Goal: Find contact information: Find contact information

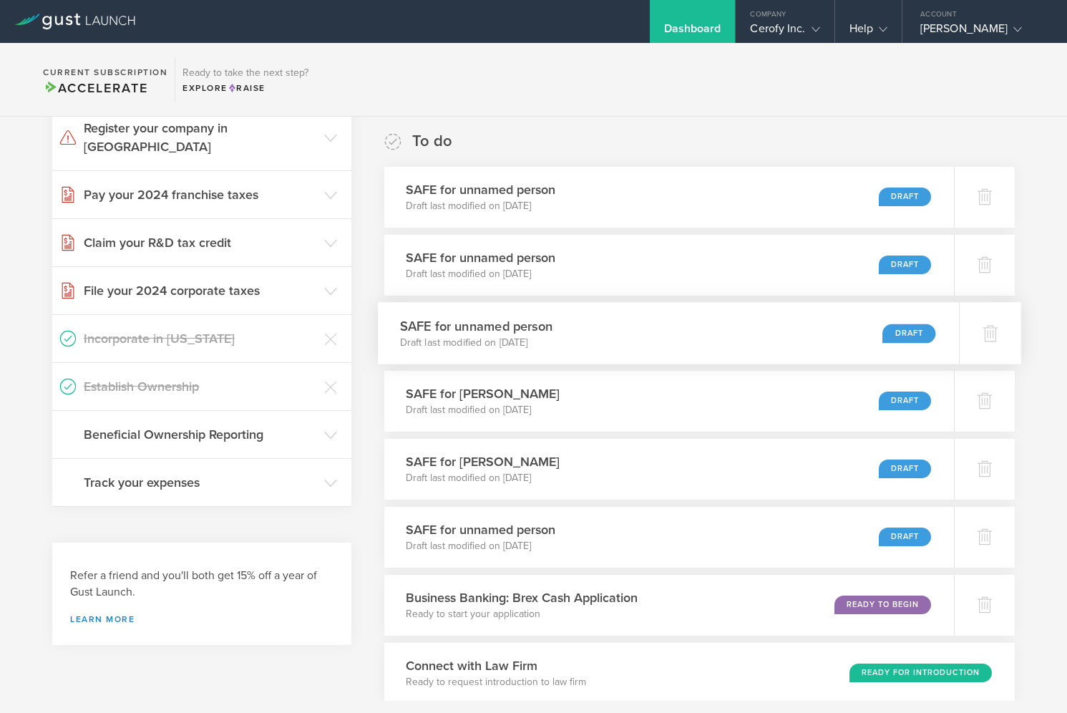
scroll to position [238, 0]
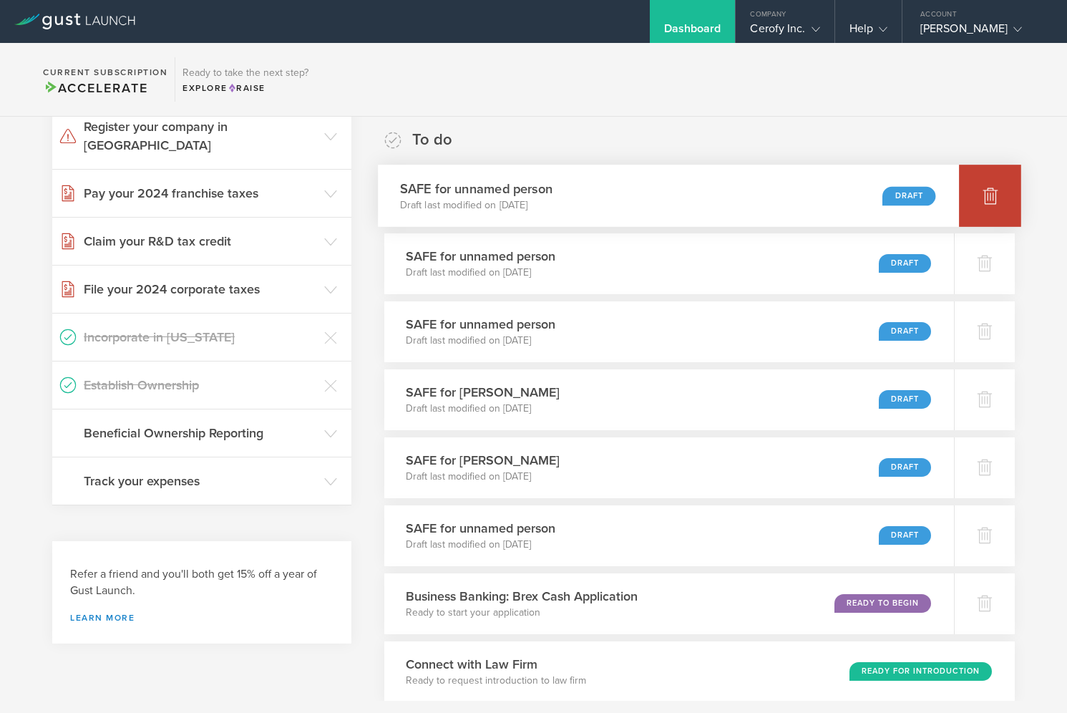
click at [983, 190] on icon at bounding box center [990, 195] width 17 height 17
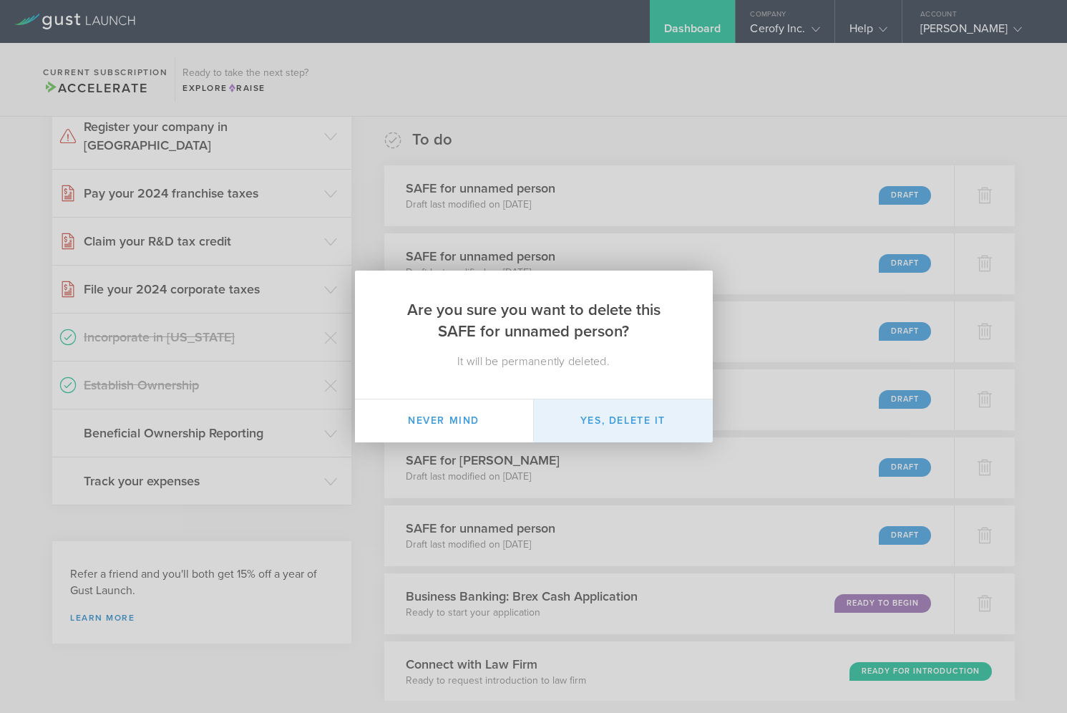
click at [653, 423] on button "Yes, delete it" at bounding box center [623, 420] width 179 height 43
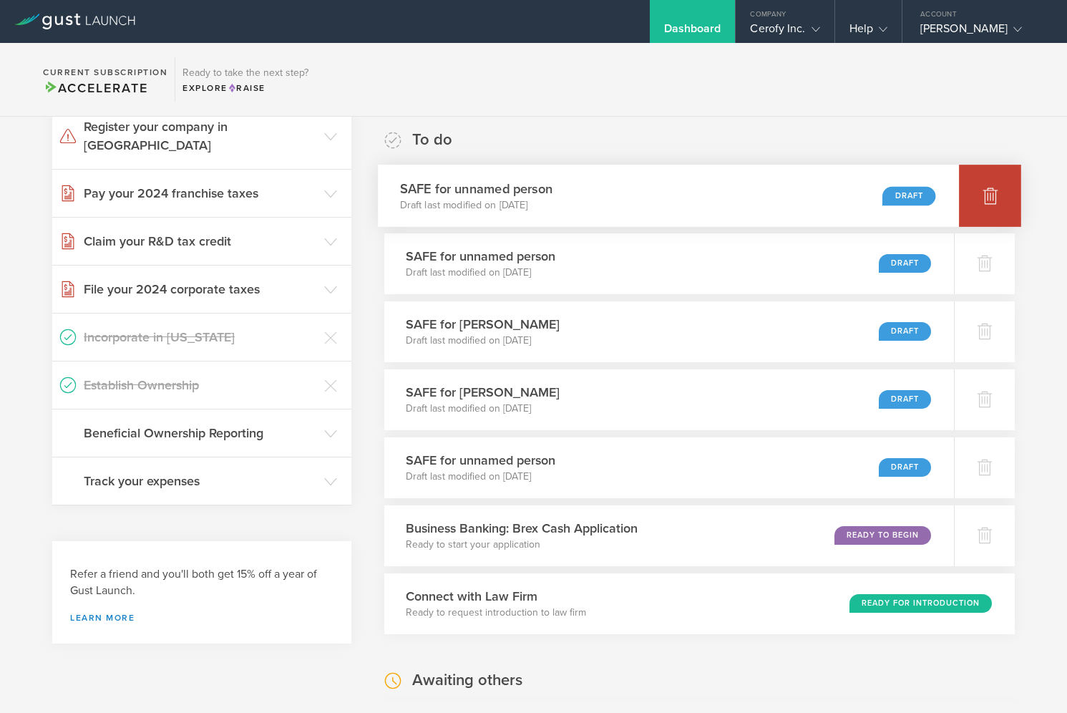
click at [986, 202] on icon at bounding box center [990, 197] width 15 height 14
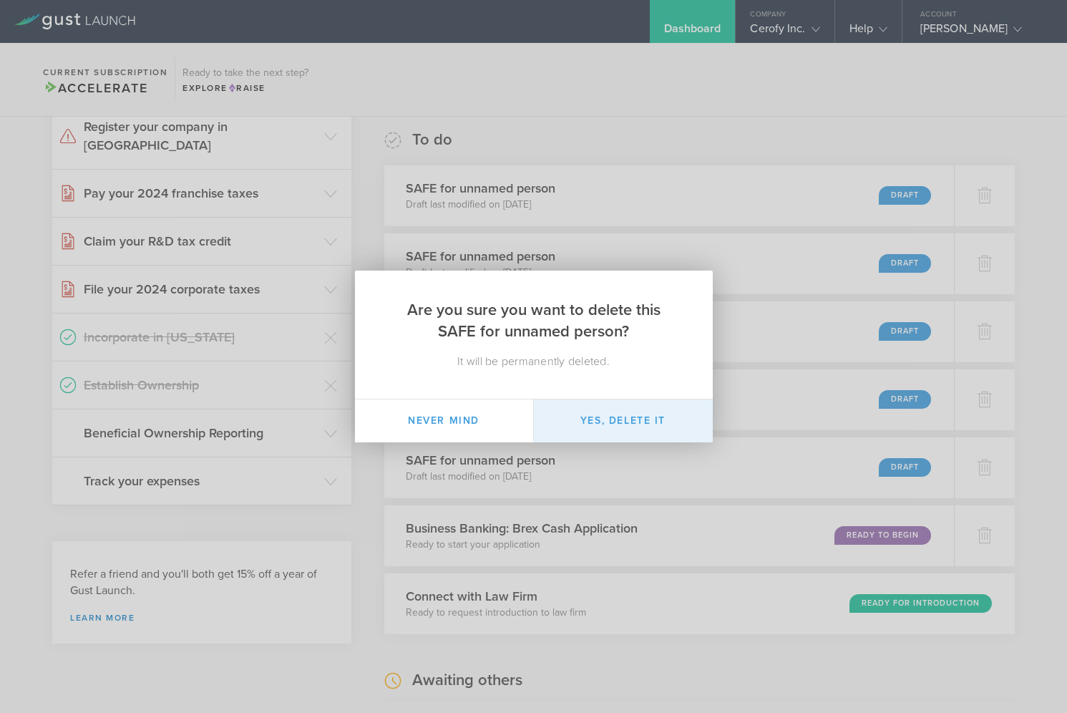
click at [648, 417] on button "Yes, delete it" at bounding box center [623, 420] width 179 height 43
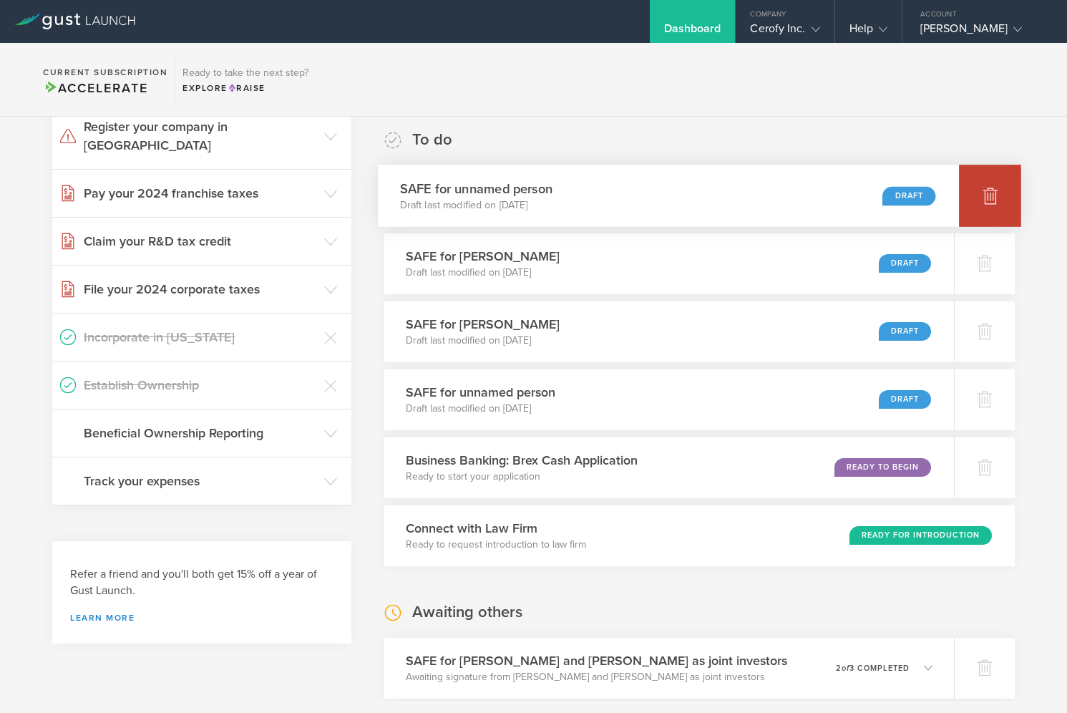
click at [980, 197] on div at bounding box center [990, 196] width 62 height 62
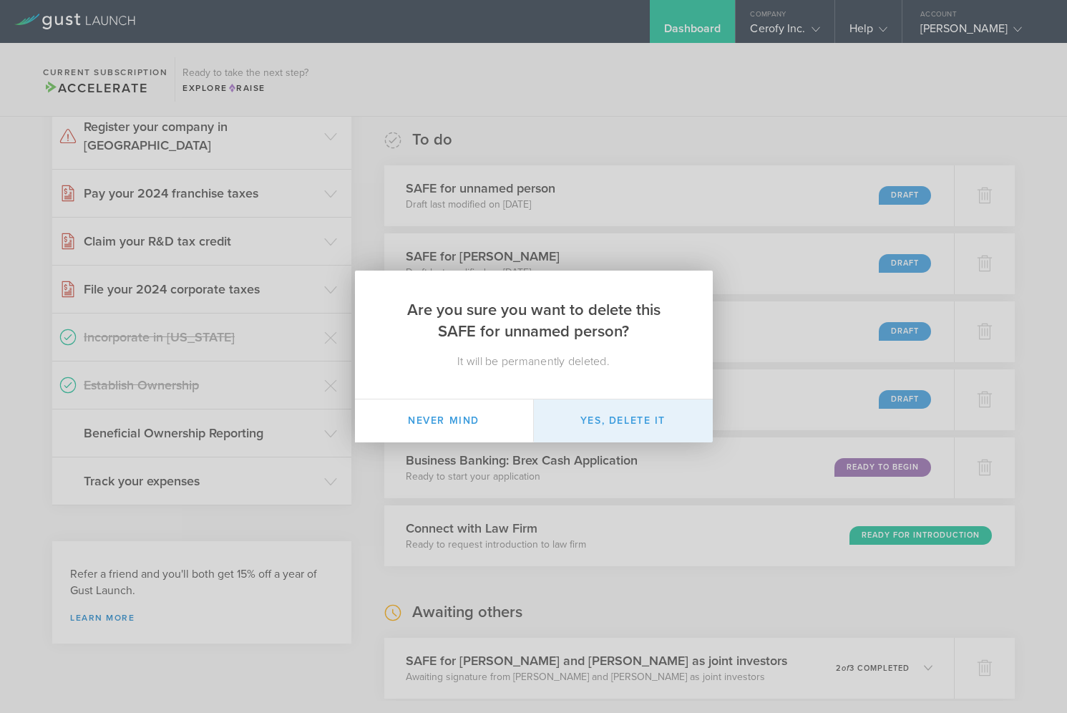
click at [668, 420] on button "Yes, delete it" at bounding box center [623, 420] width 179 height 43
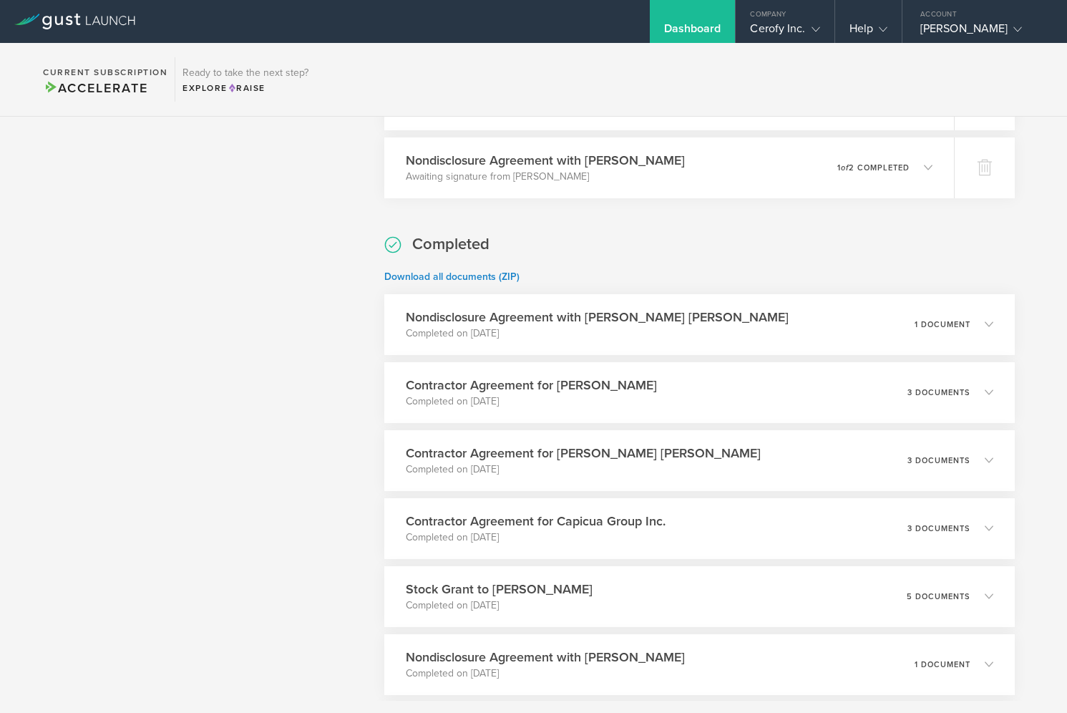
scroll to position [0, 0]
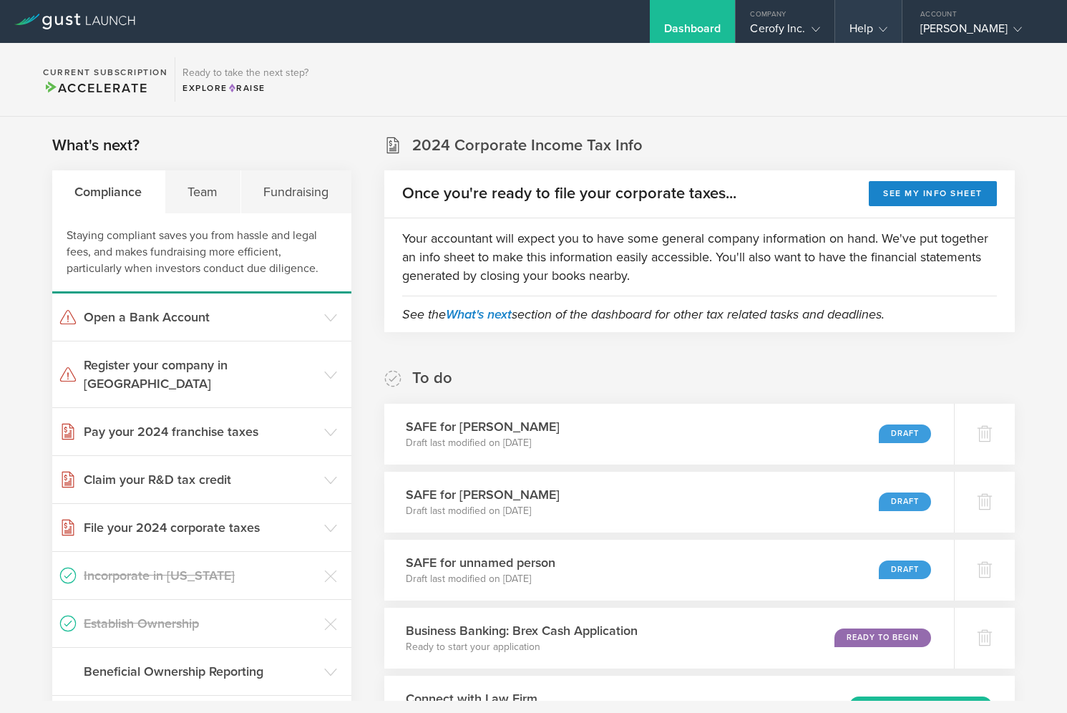
click at [875, 21] on div "Help" at bounding box center [868, 21] width 67 height 43
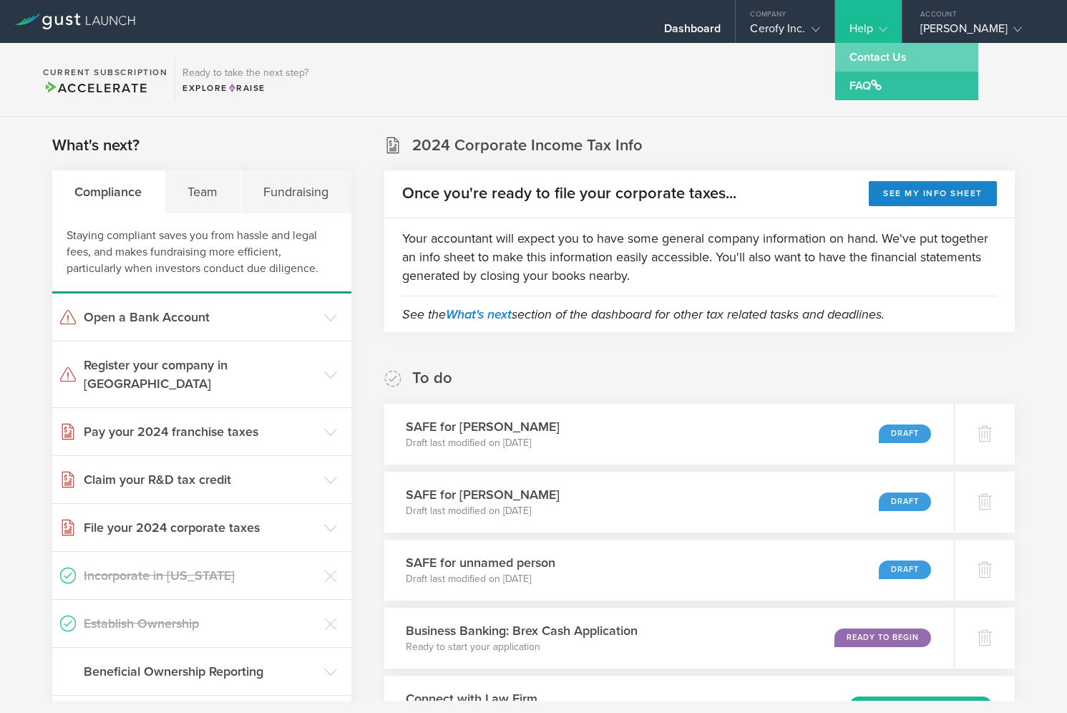
click at [880, 52] on link "Contact Us" at bounding box center [906, 57] width 143 height 29
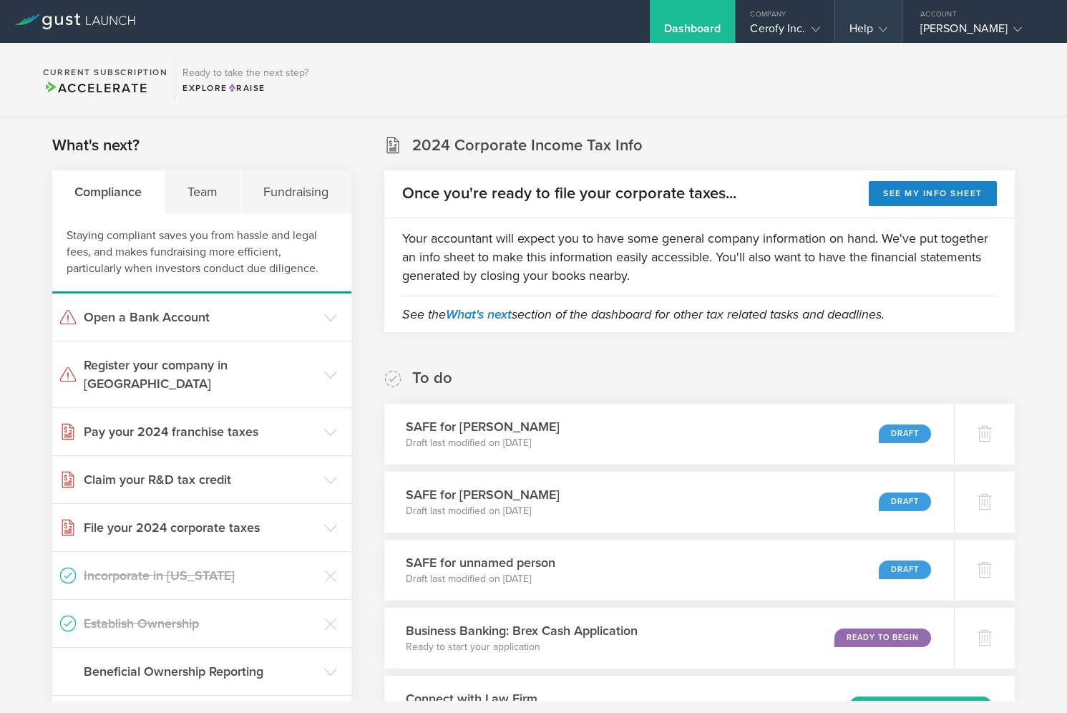
click at [872, 31] on div "Help" at bounding box center [869, 31] width 38 height 21
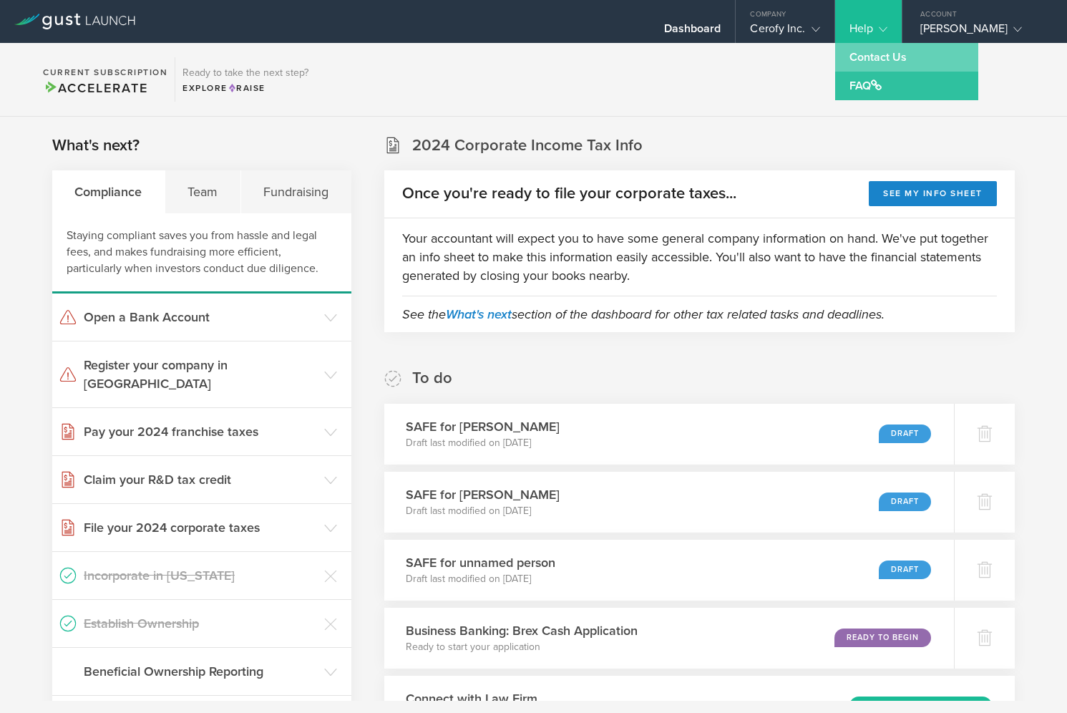
click at [873, 55] on link "Contact Us" at bounding box center [906, 57] width 143 height 29
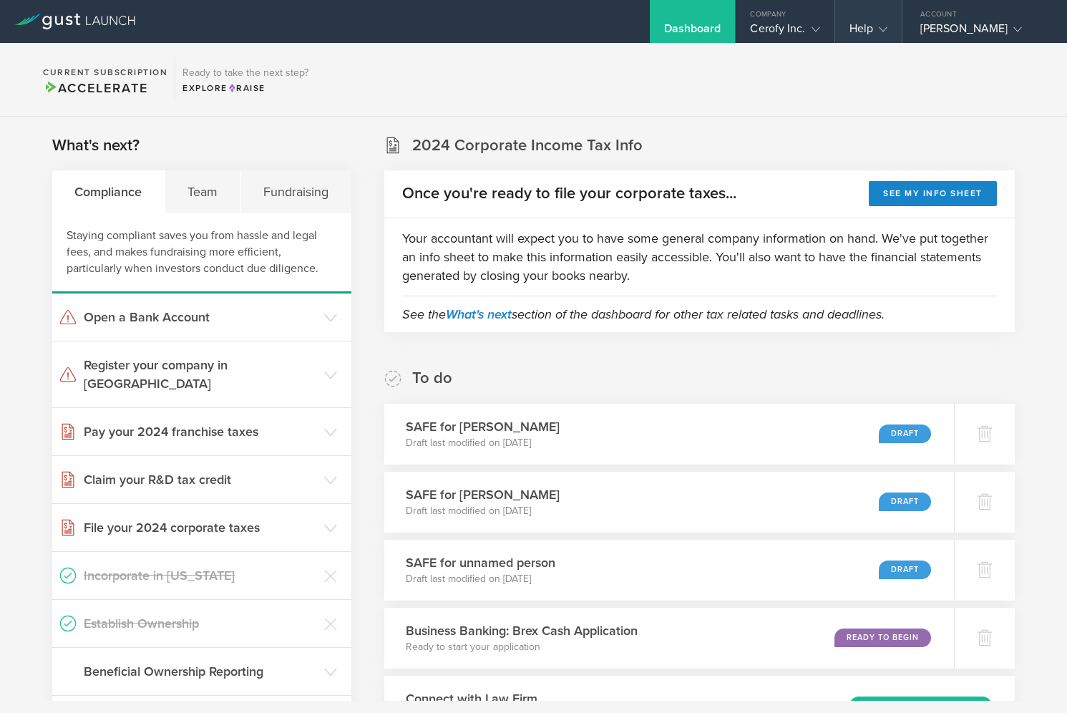
click at [872, 25] on div "Help" at bounding box center [869, 31] width 38 height 21
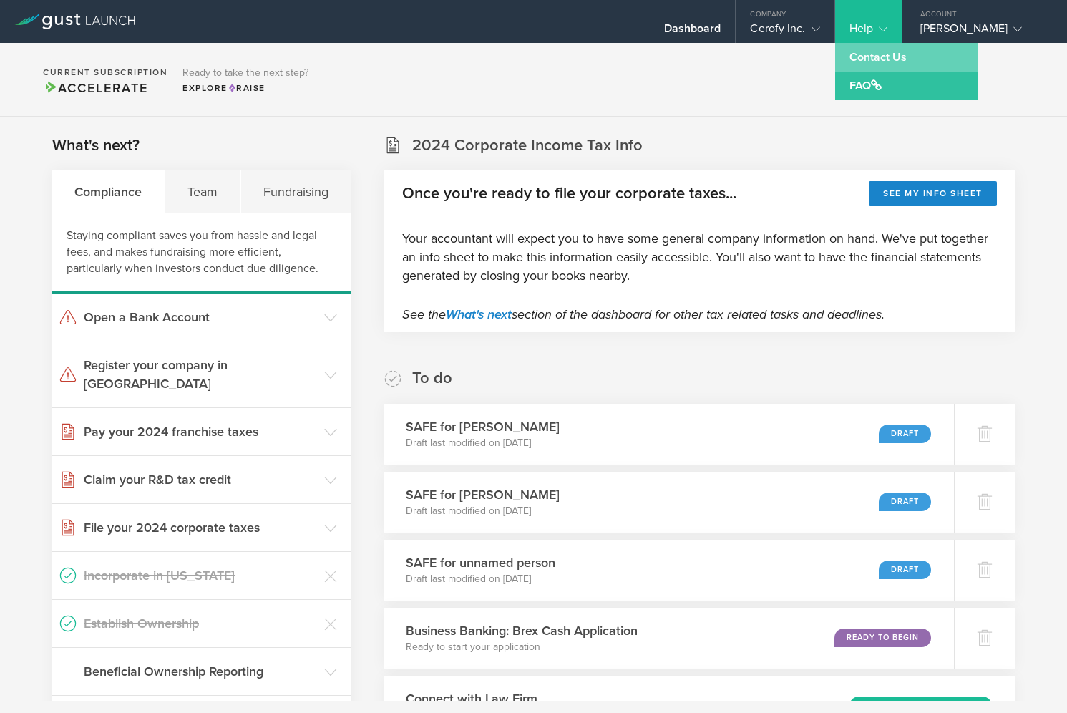
click at [855, 62] on link "Contact Us" at bounding box center [906, 57] width 143 height 29
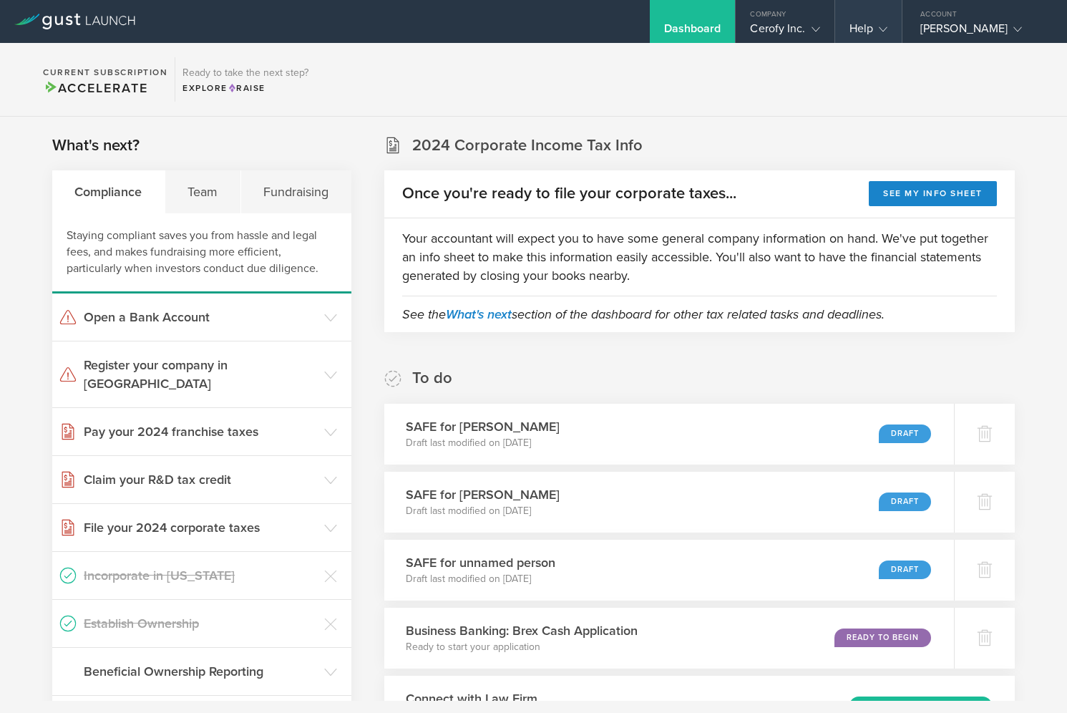
click at [880, 21] on gust-icon at bounding box center [880, 28] width 14 height 14
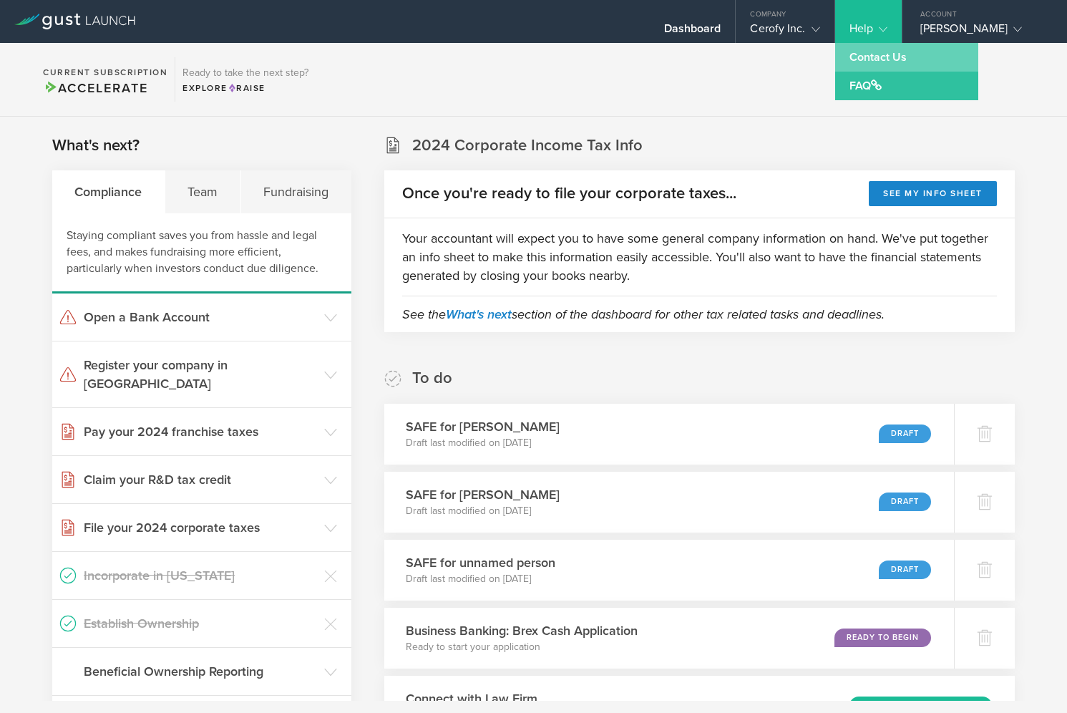
click at [865, 61] on link "Contact Us" at bounding box center [906, 57] width 143 height 29
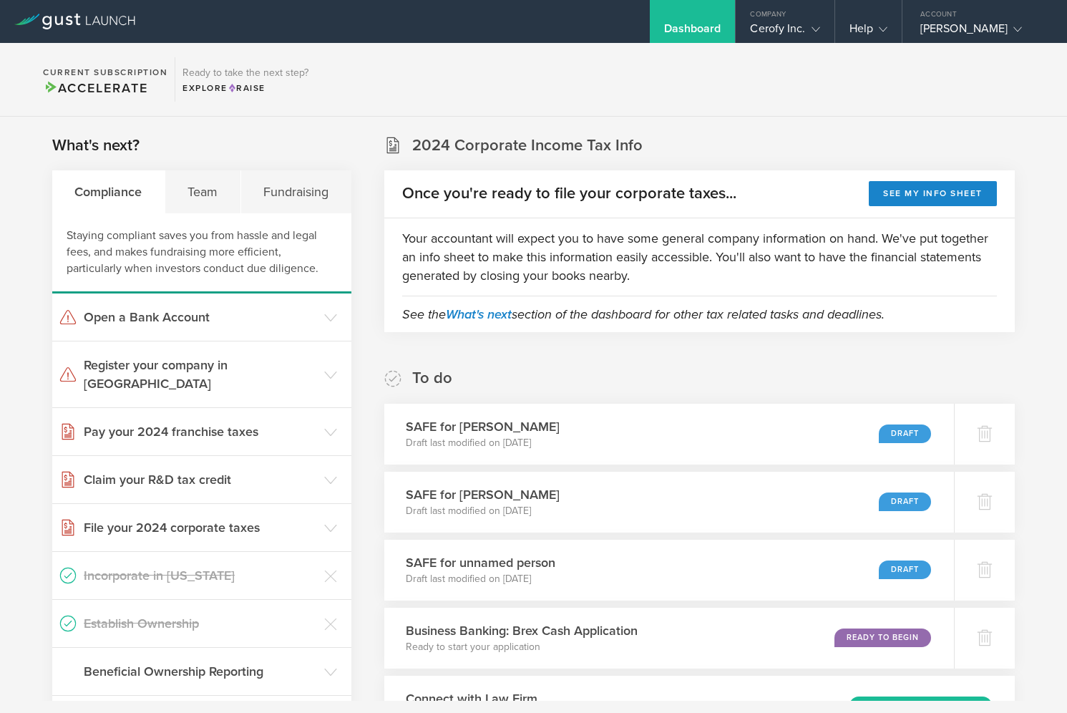
click at [42, 19] on icon at bounding box center [74, 22] width 121 height 16
click at [109, 22] on icon at bounding box center [74, 22] width 121 height 16
click at [42, 11] on link at bounding box center [74, 12] width 121 height 14
click at [967, 26] on div "[PERSON_NAME]" at bounding box center [981, 31] width 122 height 21
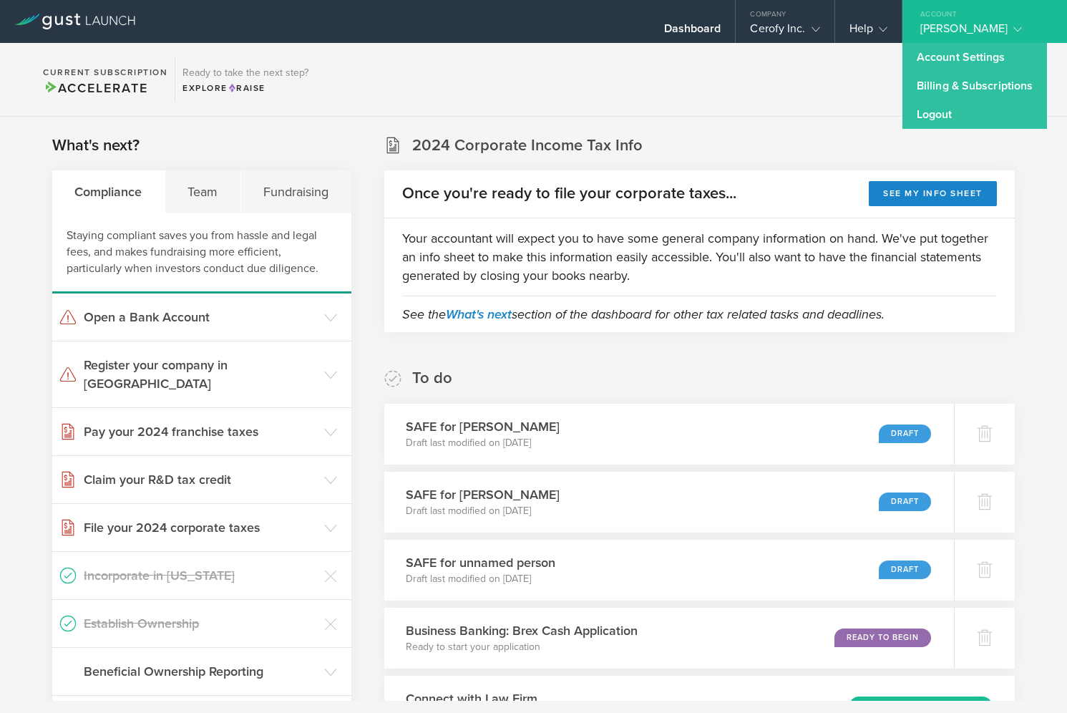
click at [787, 116] on section "Current Subscription Accelerate Ready to take the next step? Explore Raise" at bounding box center [533, 80] width 1067 height 74
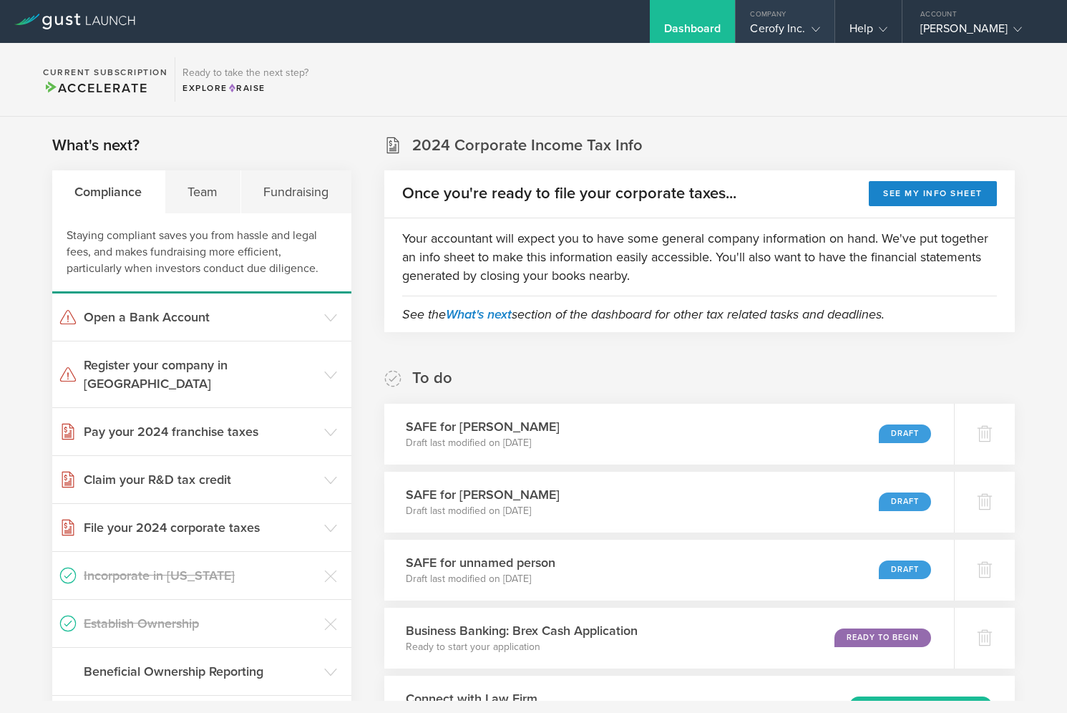
click at [802, 23] on div "Cerofy Inc." at bounding box center [784, 31] width 69 height 21
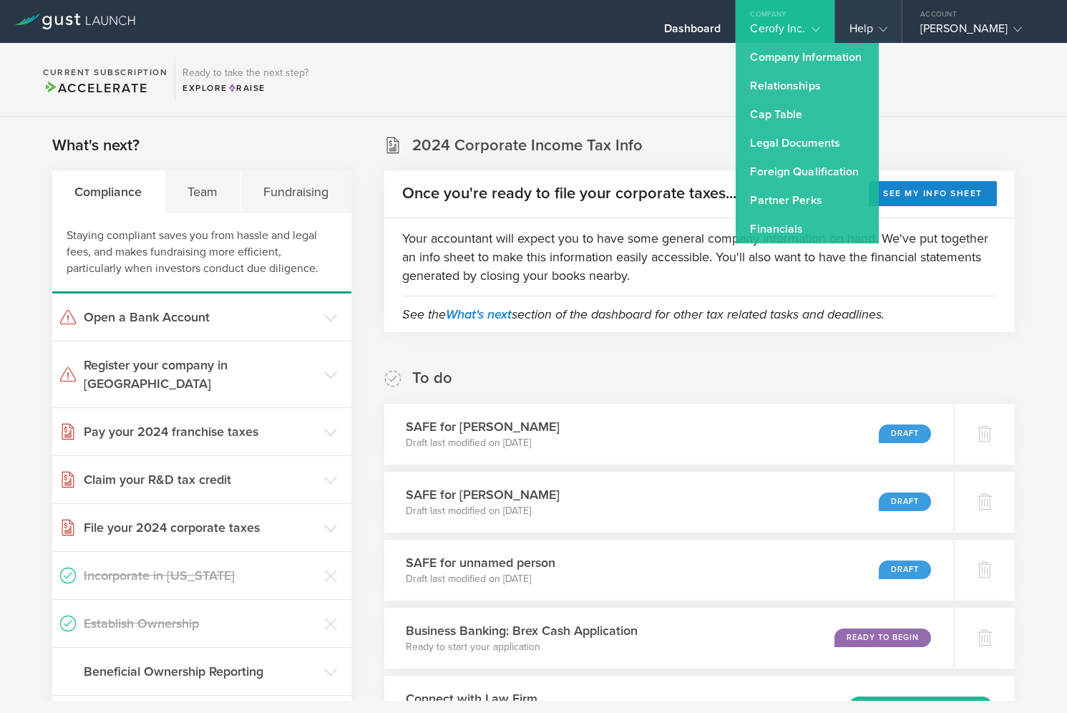
click at [883, 34] on gust-icon at bounding box center [880, 28] width 14 height 14
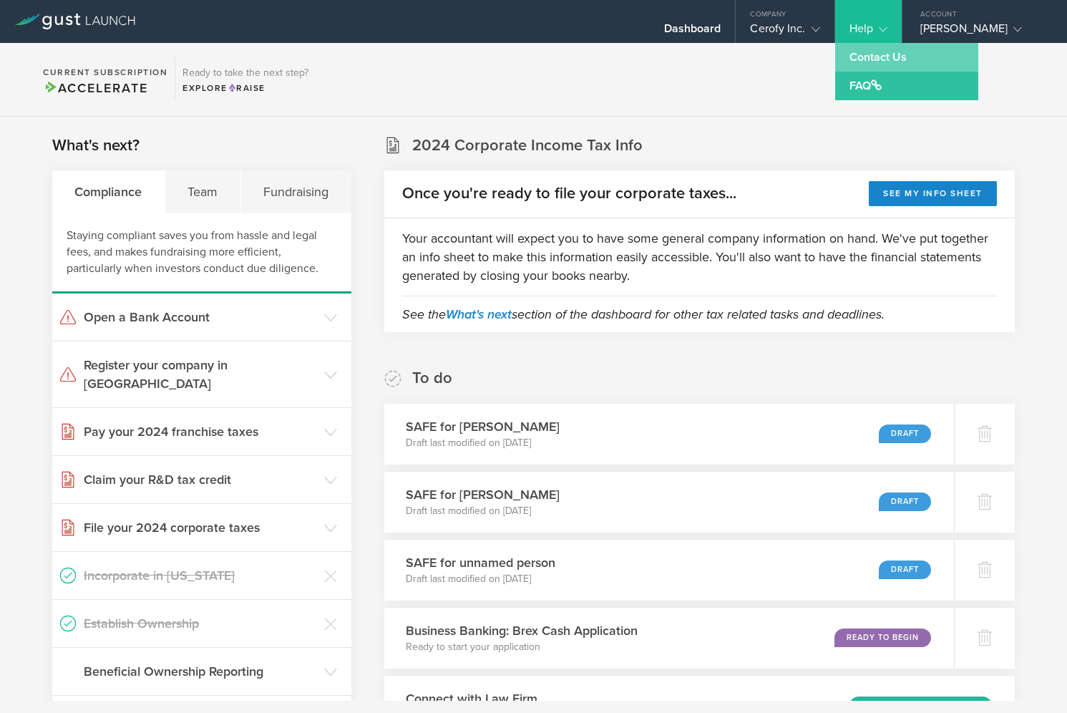
click at [870, 60] on link "Contact Us" at bounding box center [906, 57] width 143 height 29
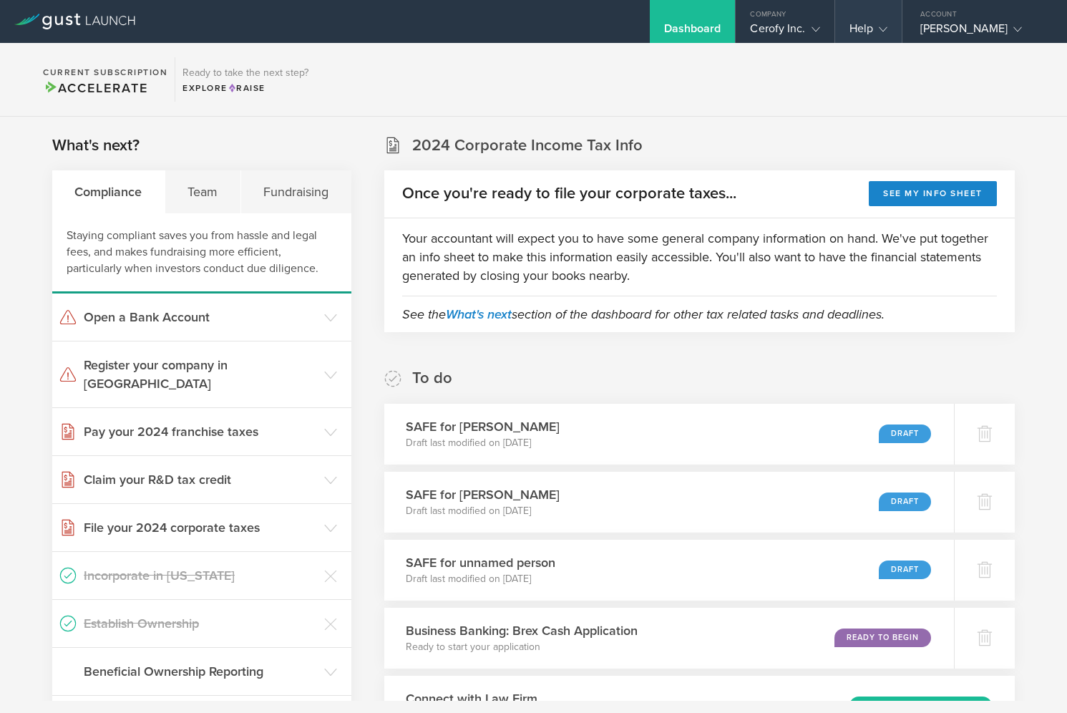
click at [865, 25] on div "Help" at bounding box center [869, 31] width 38 height 21
click at [869, 29] on div "Help" at bounding box center [869, 31] width 38 height 21
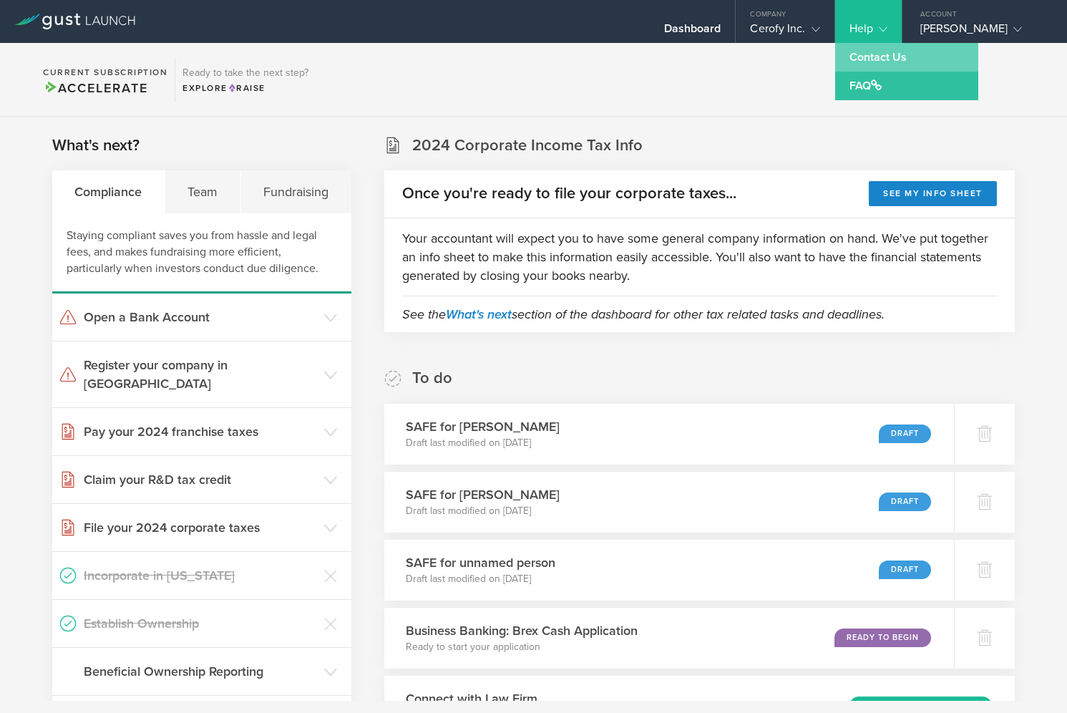
click at [856, 58] on link "Contact Us" at bounding box center [906, 57] width 143 height 29
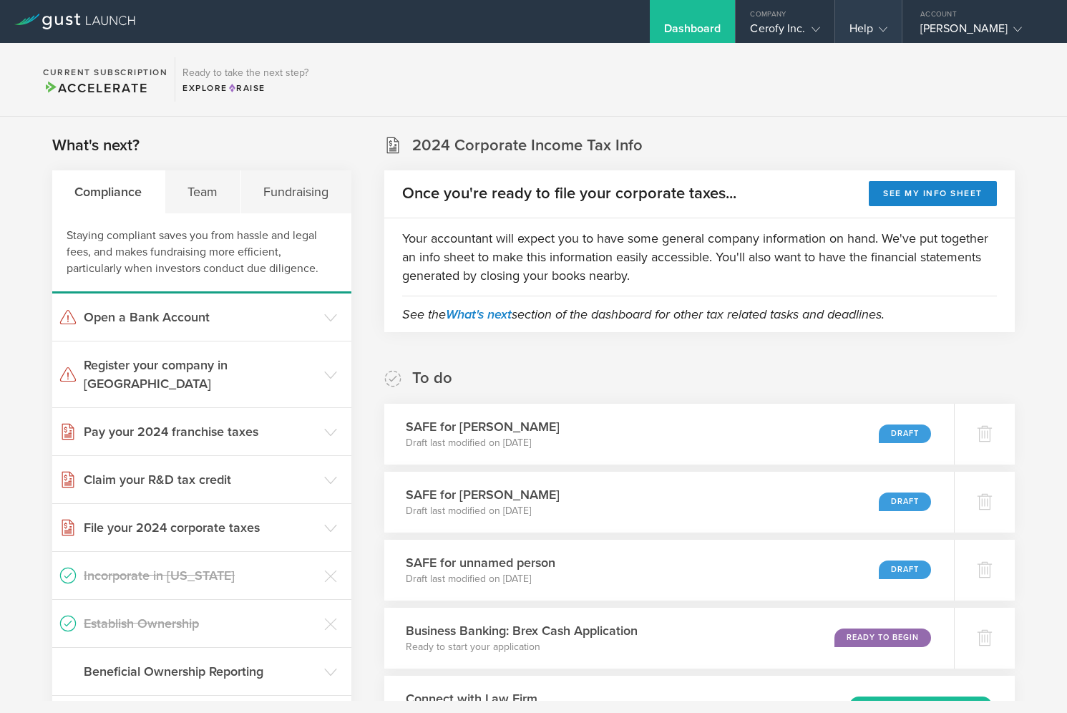
click at [866, 25] on div "Help" at bounding box center [869, 31] width 38 height 21
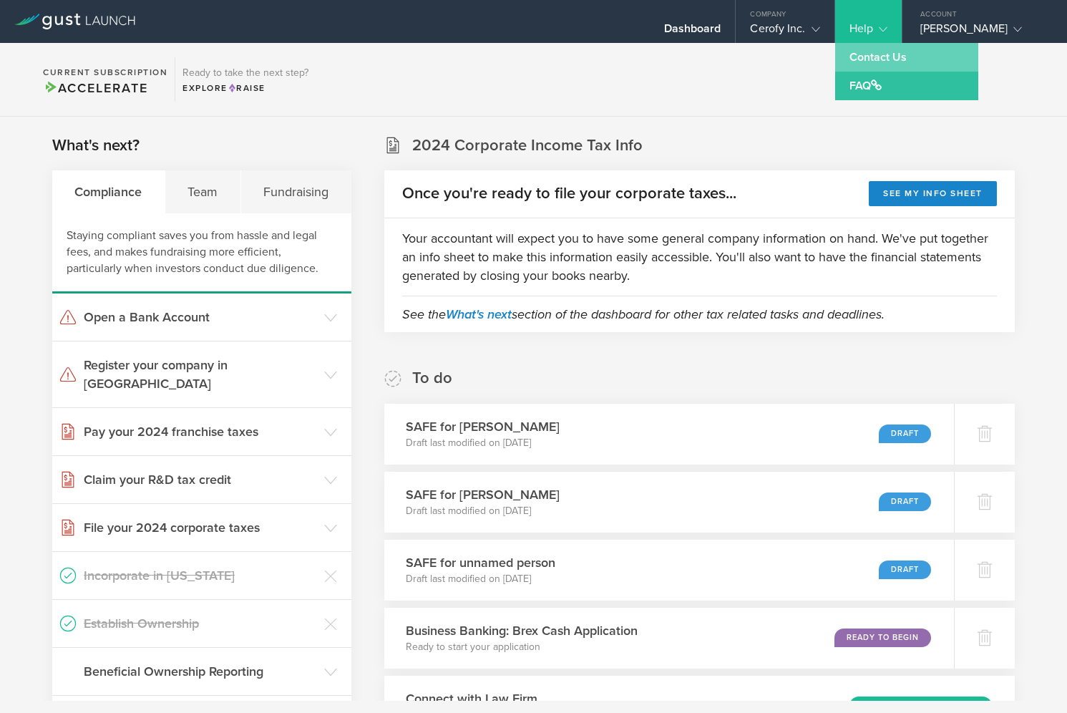
click at [865, 60] on link "Contact Us" at bounding box center [906, 57] width 143 height 29
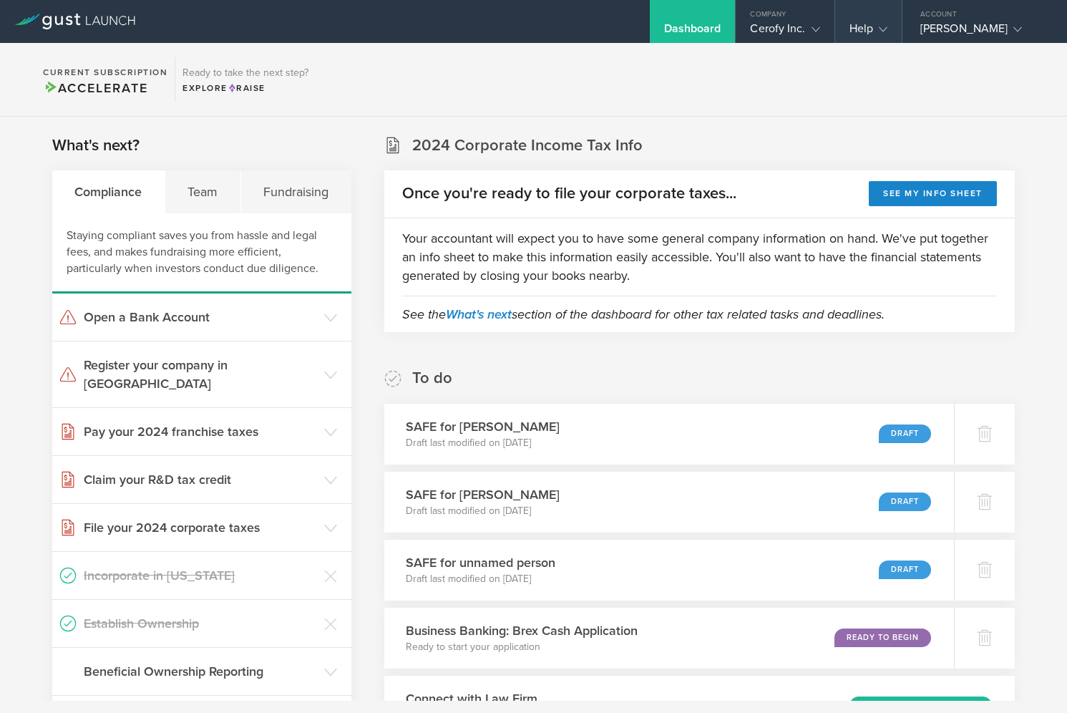
click at [870, 19] on div "Help" at bounding box center [868, 21] width 67 height 43
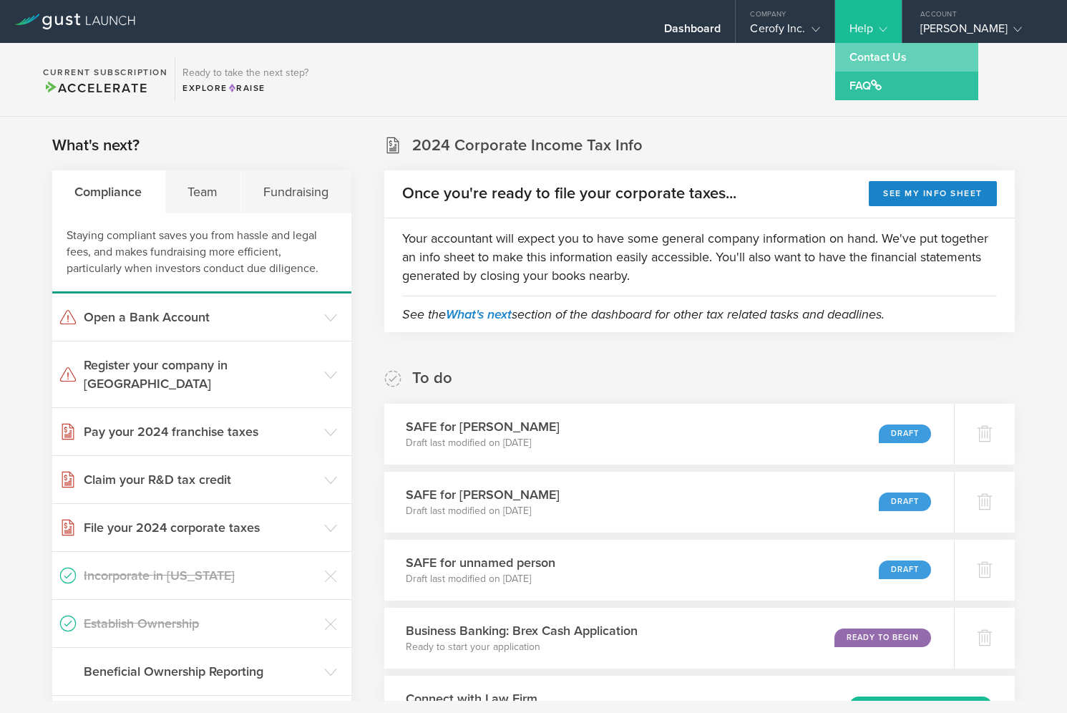
click at [867, 63] on link "Contact Us" at bounding box center [906, 57] width 143 height 29
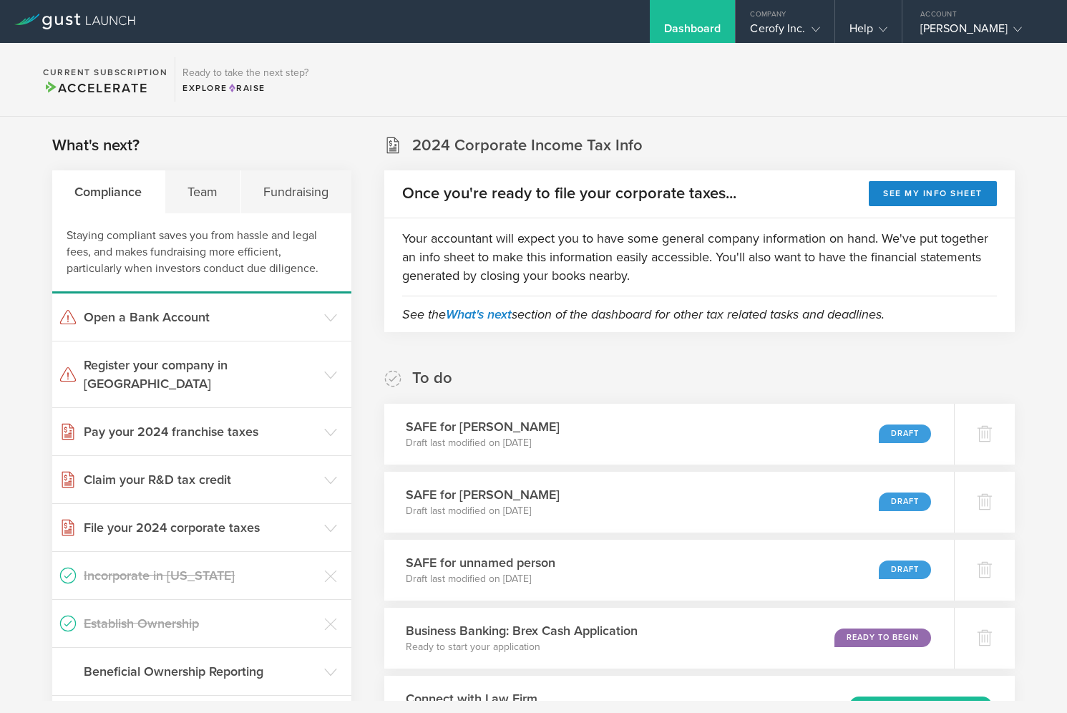
click at [699, 29] on div "Dashboard" at bounding box center [692, 31] width 57 height 21
